Goal: Task Accomplishment & Management: Complete application form

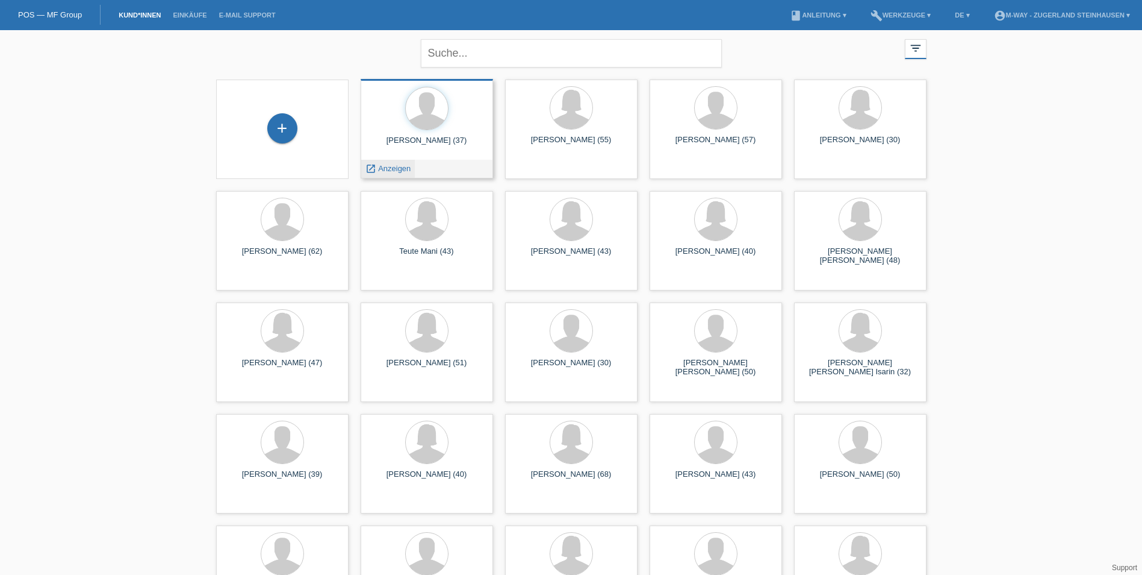
click at [397, 169] on span "Anzeigen" at bounding box center [394, 168] width 33 height 9
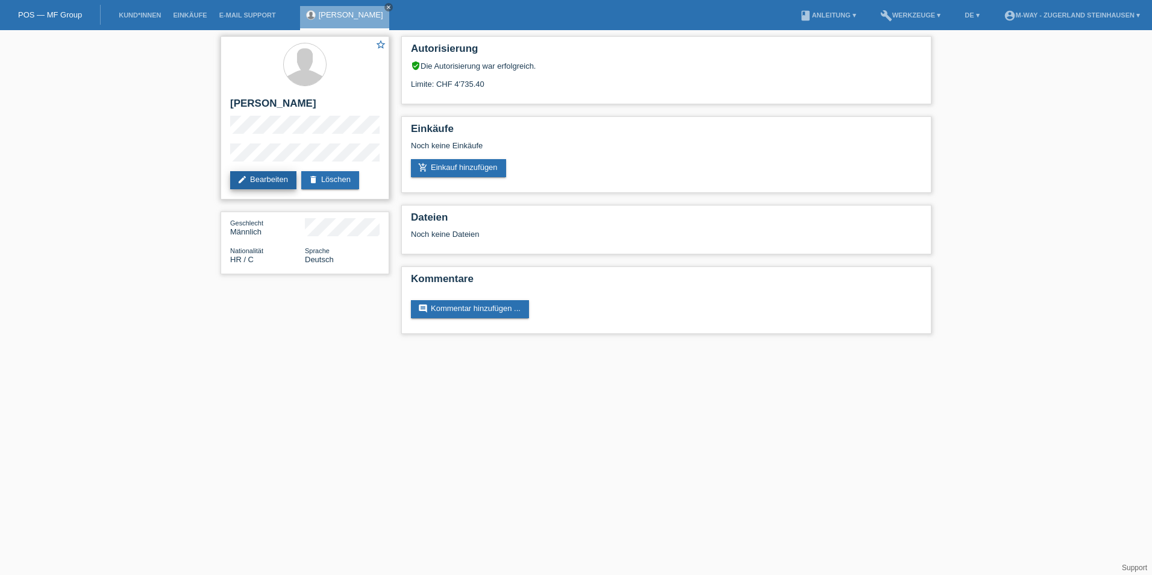
click at [270, 175] on link "edit Bearbeiten" at bounding box center [263, 180] width 66 height 18
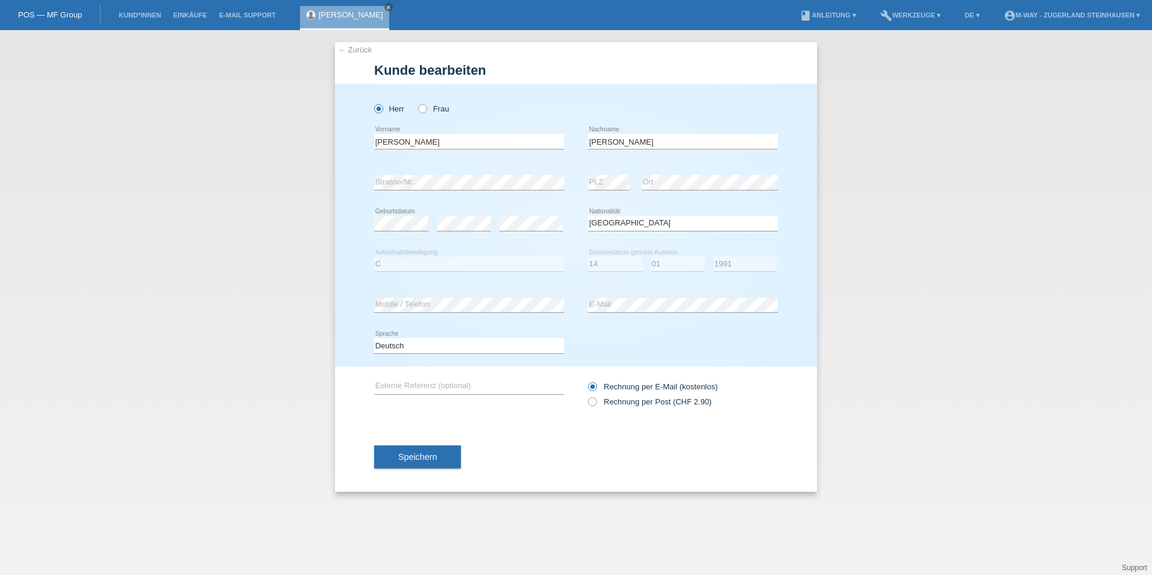
select select "HR"
select select "C"
select select "14"
select select "01"
select select "1991"
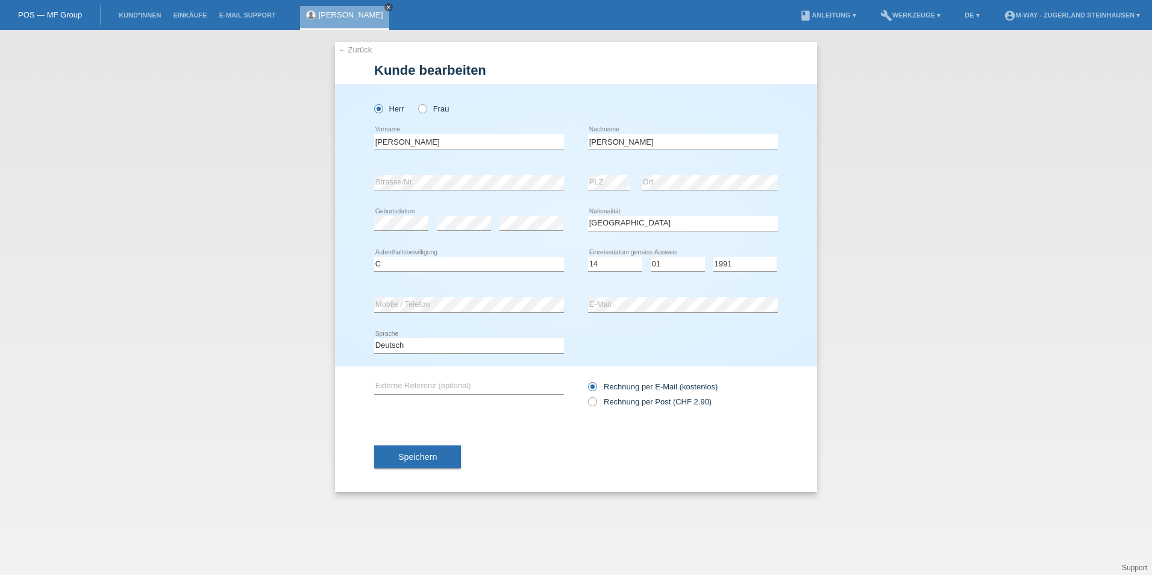
click at [385, 7] on icon "close" at bounding box center [388, 7] width 6 height 6
click at [119, 13] on link "Kund*innen" at bounding box center [140, 14] width 54 height 7
